Goal: Navigation & Orientation: Understand site structure

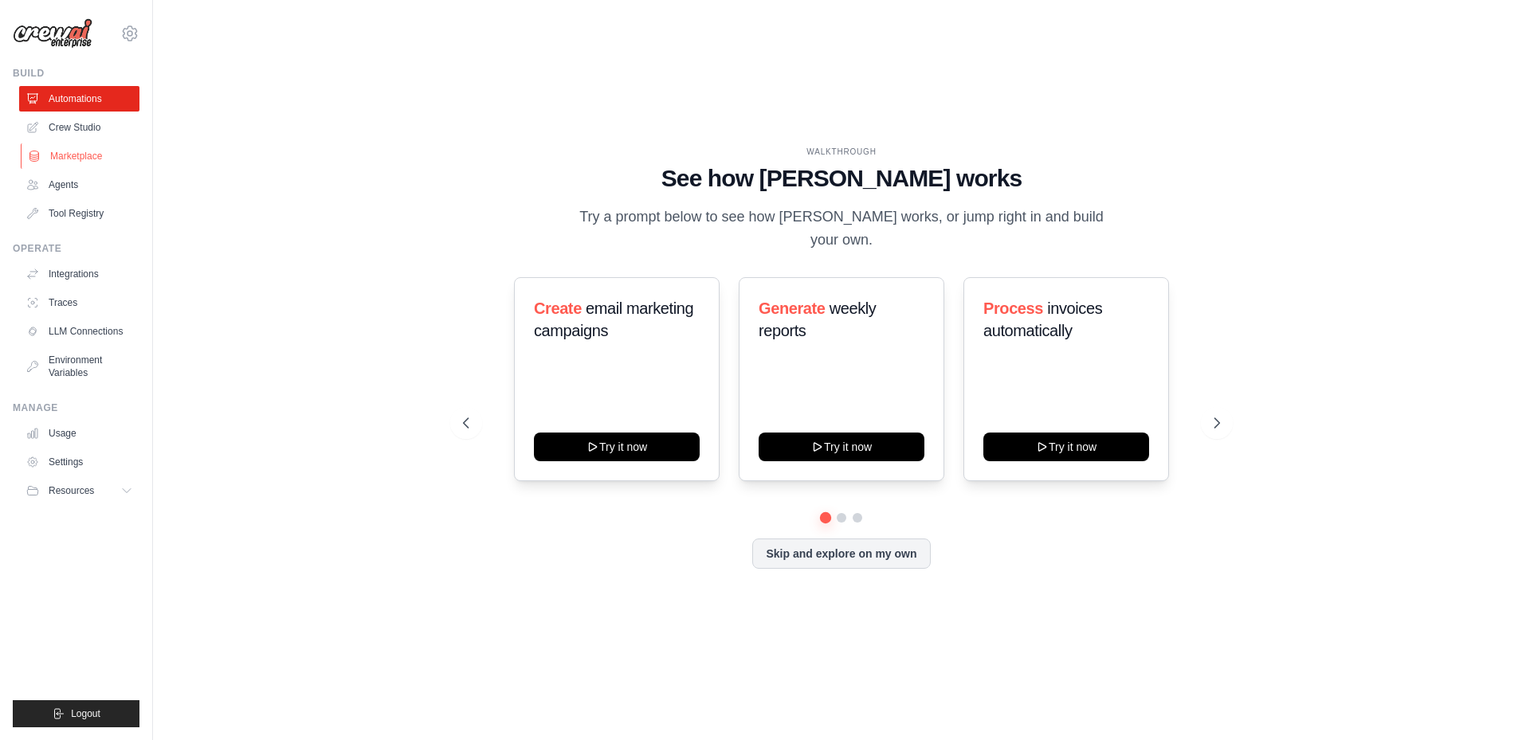
click at [84, 159] on link "Marketplace" at bounding box center [81, 155] width 120 height 25
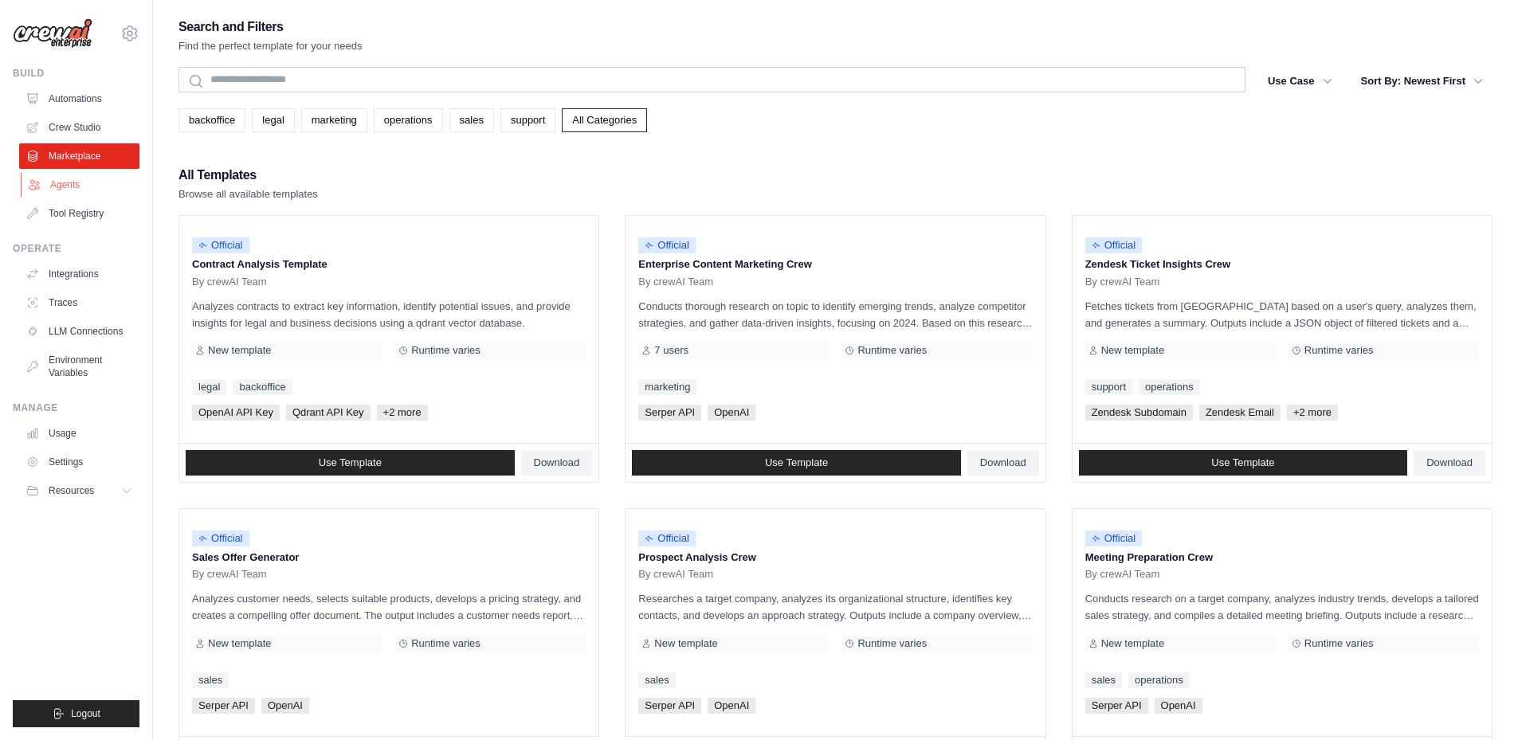
click at [61, 185] on link "Agents" at bounding box center [81, 184] width 120 height 25
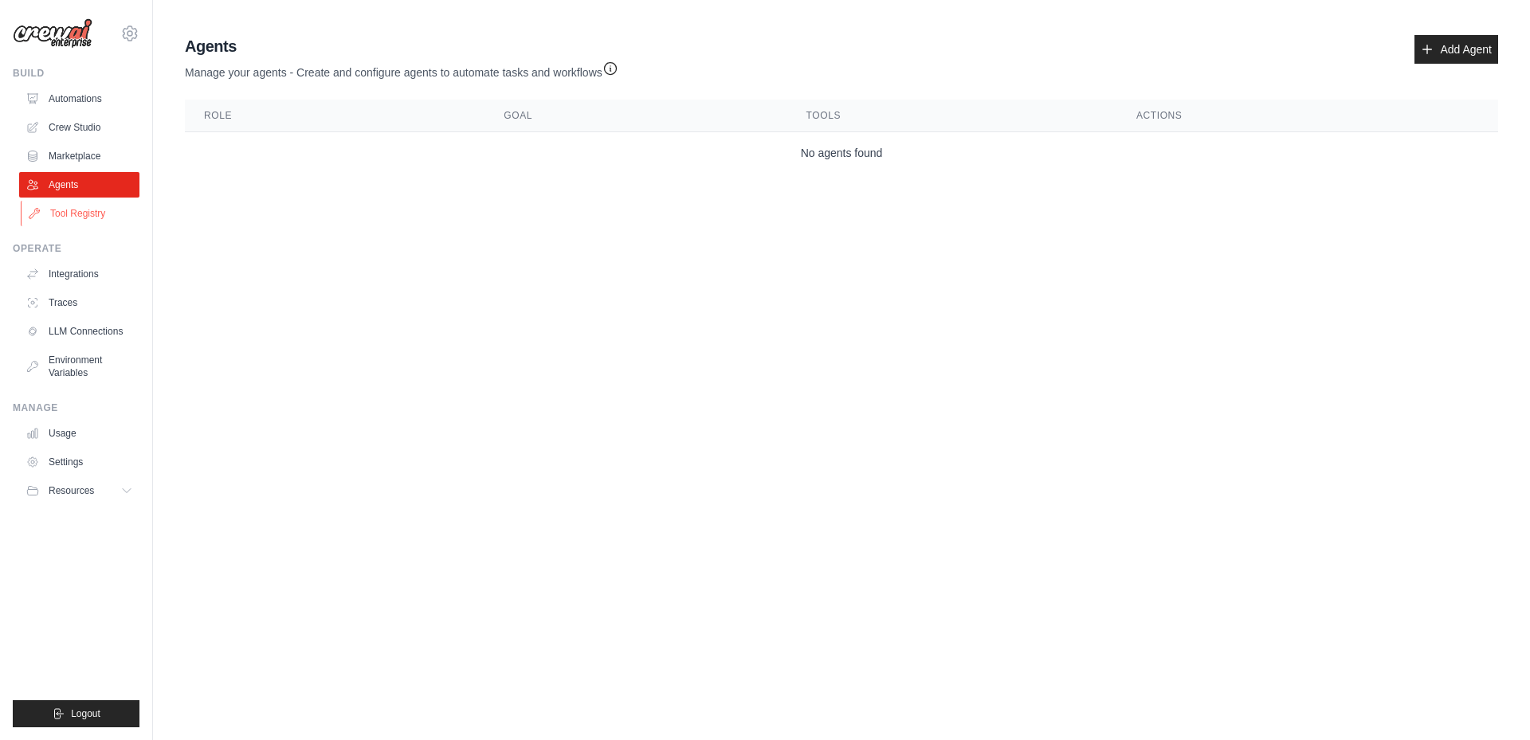
click at [70, 214] on link "Tool Registry" at bounding box center [81, 213] width 120 height 25
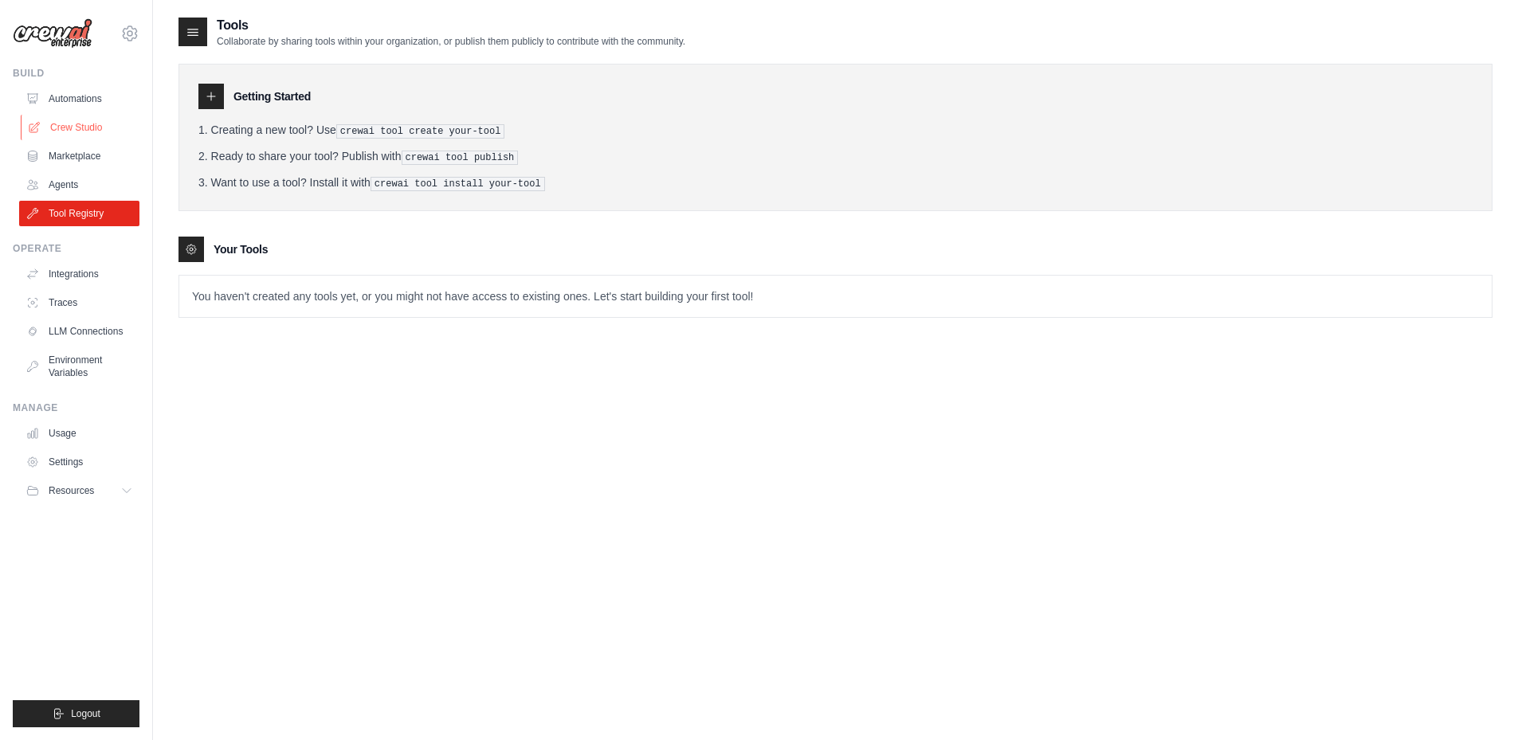
click at [70, 119] on link "Crew Studio" at bounding box center [81, 127] width 120 height 25
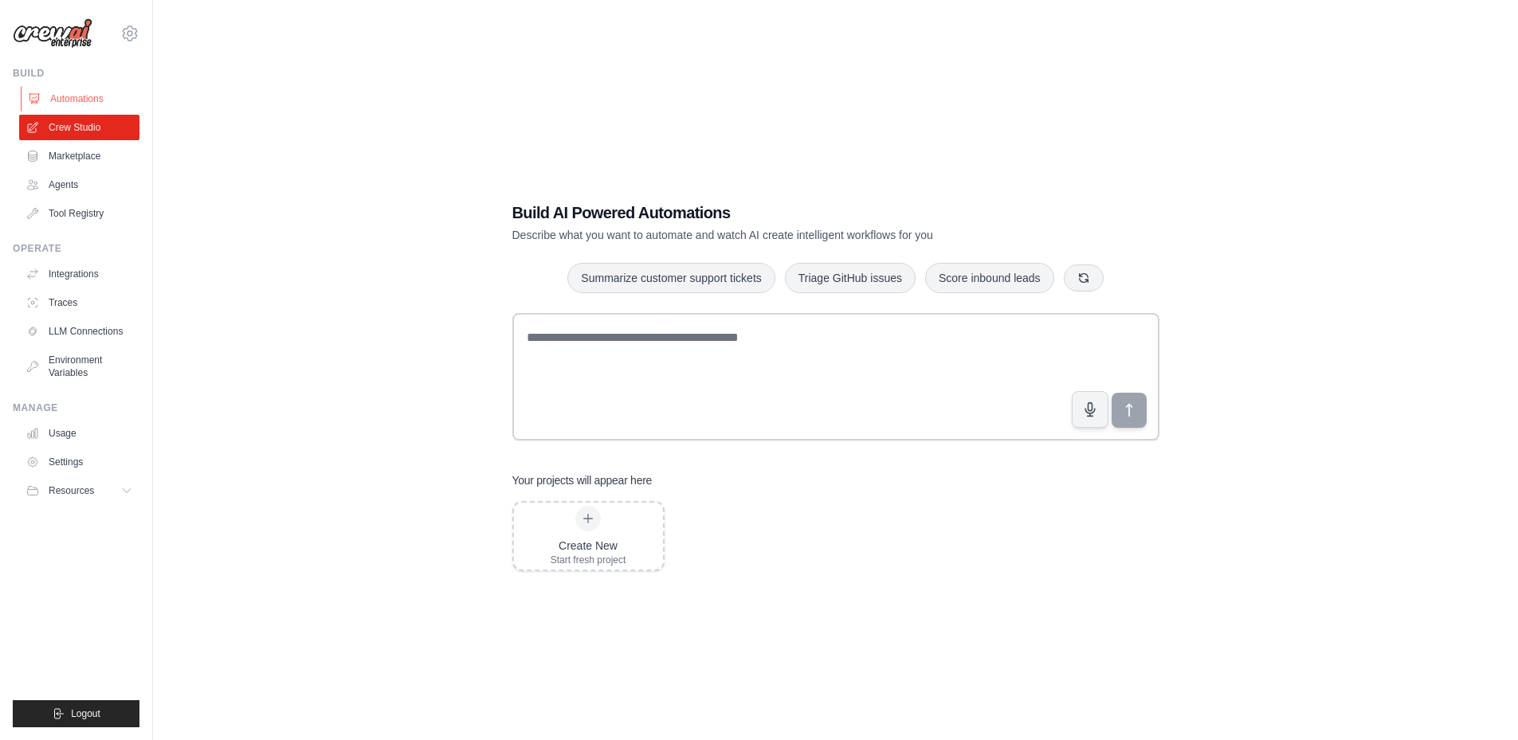
click at [82, 105] on link "Automations" at bounding box center [81, 98] width 120 height 25
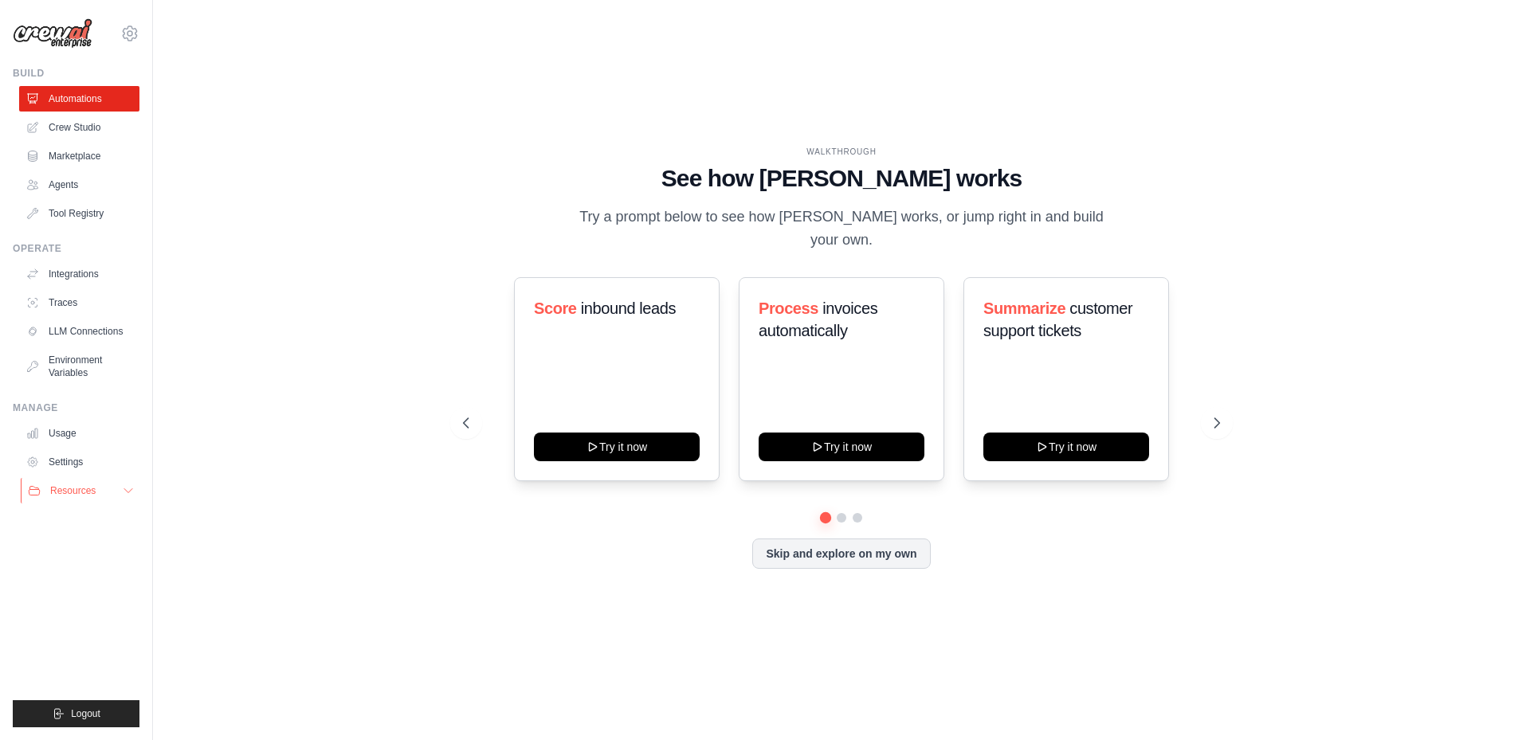
click at [72, 481] on button "Resources" at bounding box center [81, 490] width 120 height 25
click at [75, 462] on link "Settings" at bounding box center [81, 461] width 120 height 25
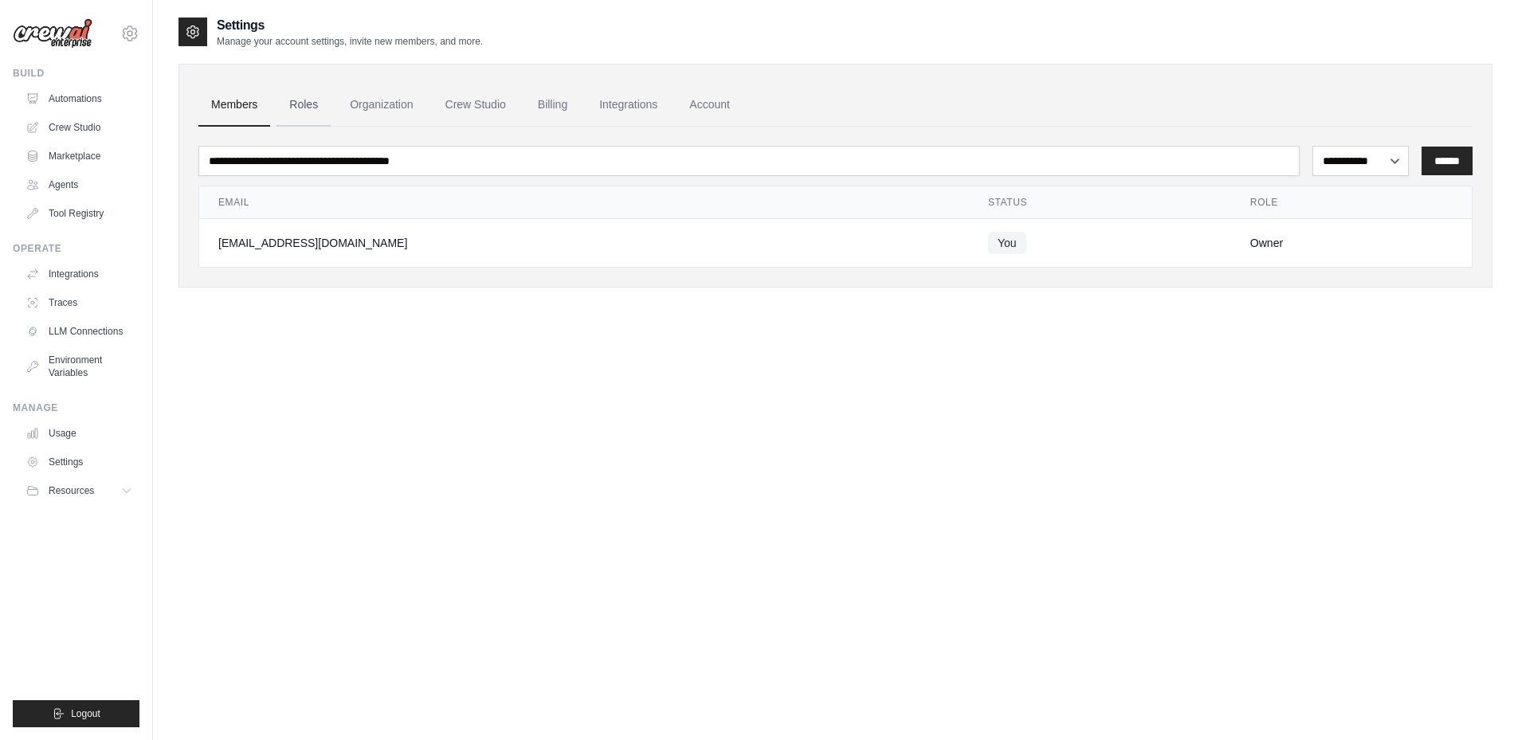
click at [276, 102] on link "Roles" at bounding box center [303, 105] width 54 height 43
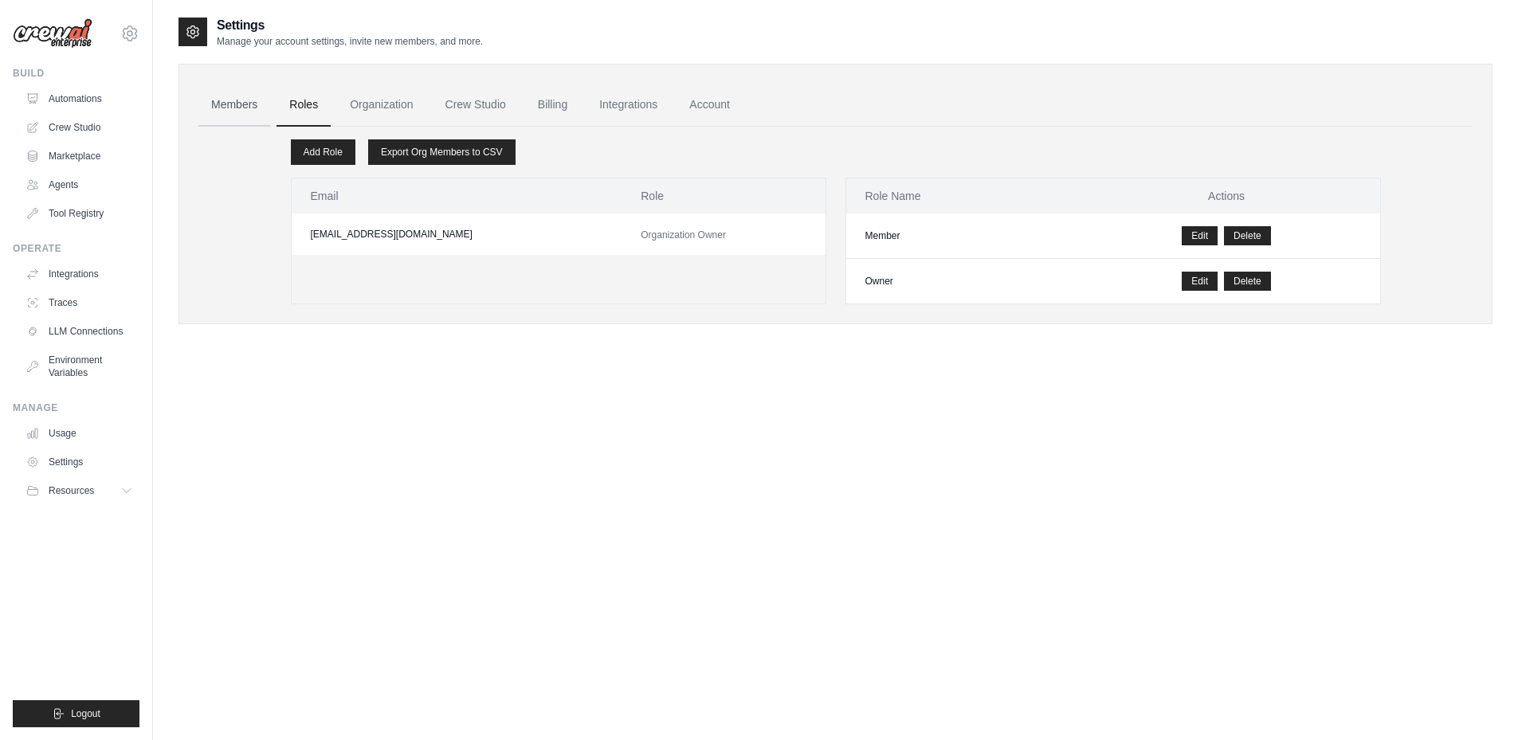
click at [234, 104] on link "Members" at bounding box center [234, 105] width 72 height 43
